Goal: Transaction & Acquisition: Purchase product/service

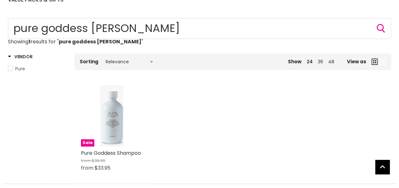
scroll to position [74, 0]
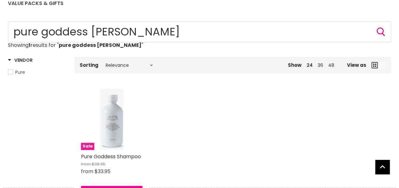
click at [109, 119] on img "Main content" at bounding box center [111, 120] width 23 height 62
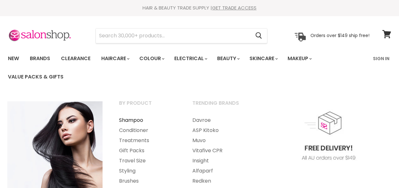
click at [129, 121] on link "Shampoo" at bounding box center [147, 120] width 72 height 10
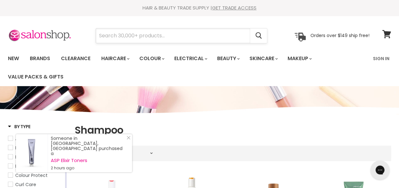
click at [109, 40] on input "Search" at bounding box center [173, 36] width 154 height 15
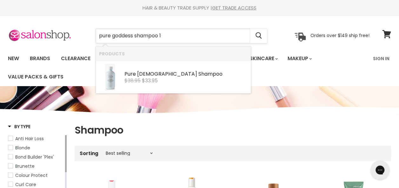
type input "pure goddess shampoo 1L"
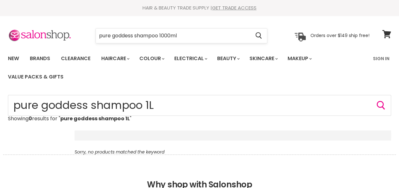
click at [173, 35] on input "pure goddess shampoo 1000ml" at bounding box center [173, 36] width 154 height 15
type input "pure goddess shampoo 1L"
click at [258, 33] on icon "Search" at bounding box center [258, 36] width 6 height 7
